Goal: Information Seeking & Learning: Understand process/instructions

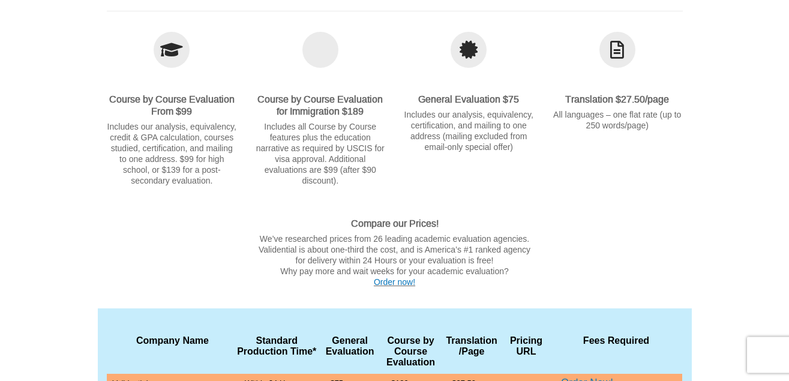
scroll to position [122, 0]
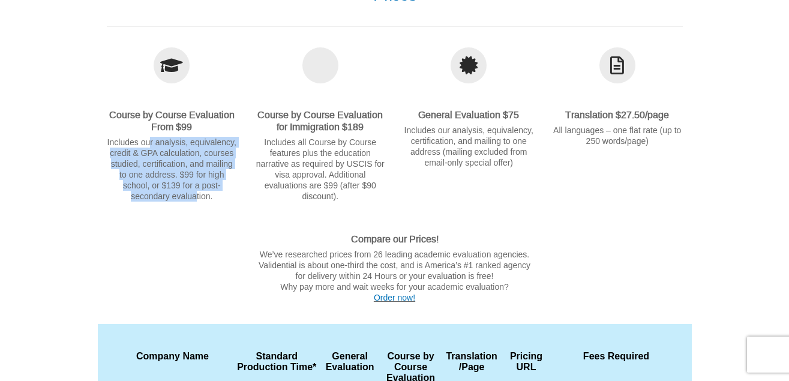
drag, startPoint x: 151, startPoint y: 142, endPoint x: 198, endPoint y: 196, distance: 71.5
click at [198, 196] on p "Includes our analysis, equivalency, credit & GPA calculation, courses studied, …" at bounding box center [172, 169] width 131 height 65
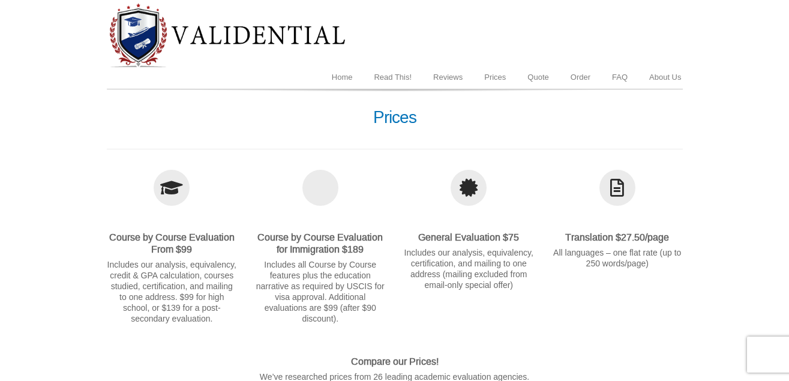
scroll to position [0, 0]
click at [667, 77] on link "About Us" at bounding box center [665, 77] width 53 height 23
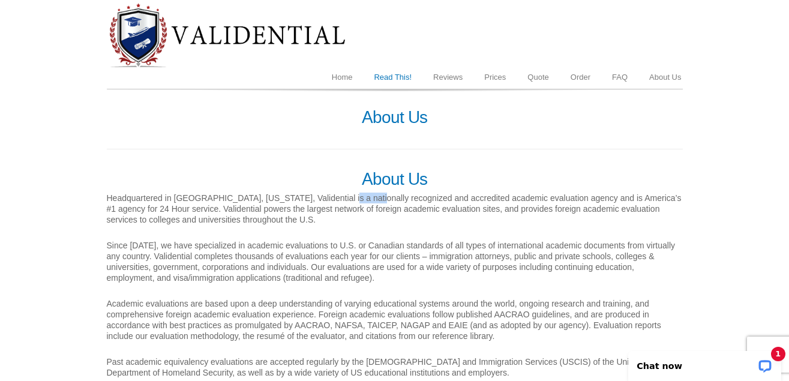
click at [400, 74] on link "Read This!" at bounding box center [392, 77] width 59 height 23
